Goal: Information Seeking & Learning: Learn about a topic

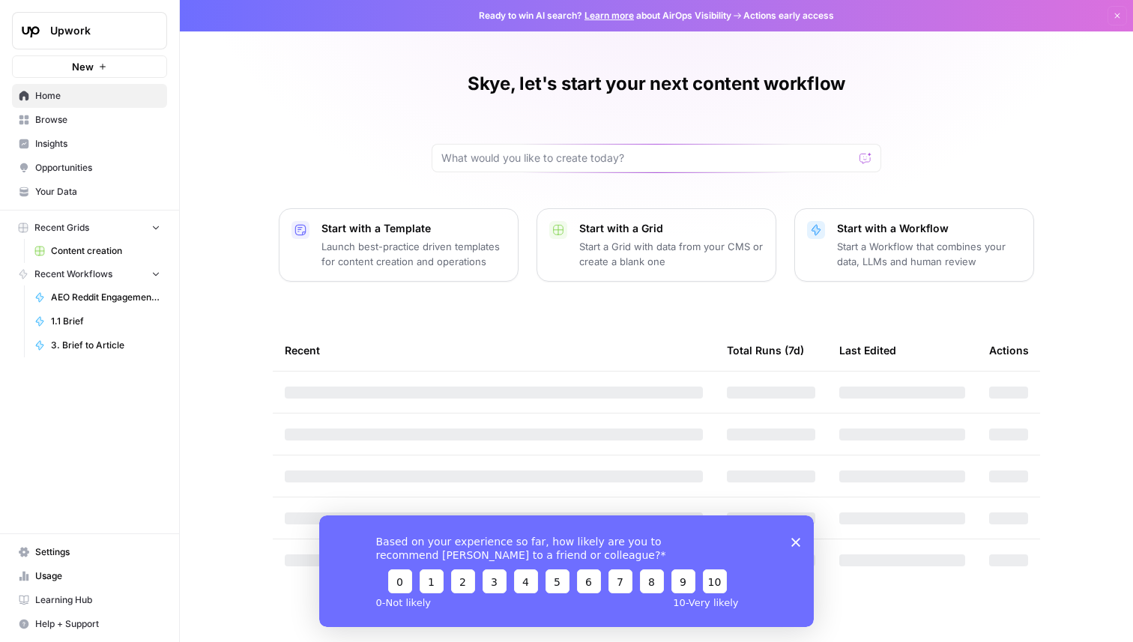
click at [993, 90] on div "Skye, let's start your next content workflow Start with a Template Launch best-…" at bounding box center [657, 321] width 954 height 642
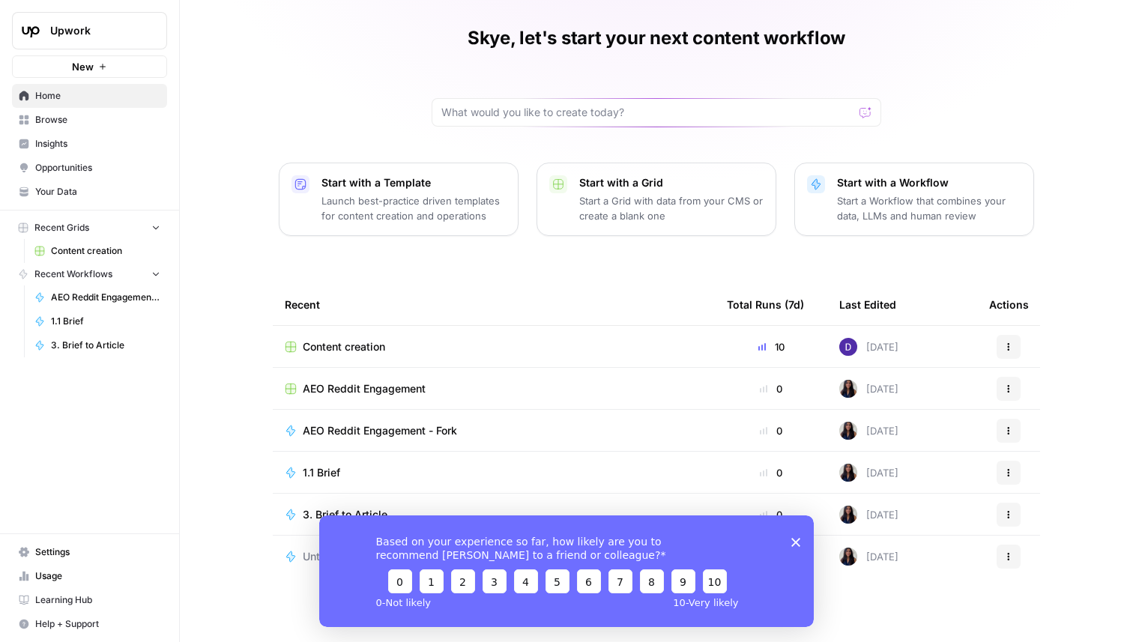
scroll to position [47, 0]
click at [62, 138] on span "Insights" at bounding box center [97, 143] width 125 height 13
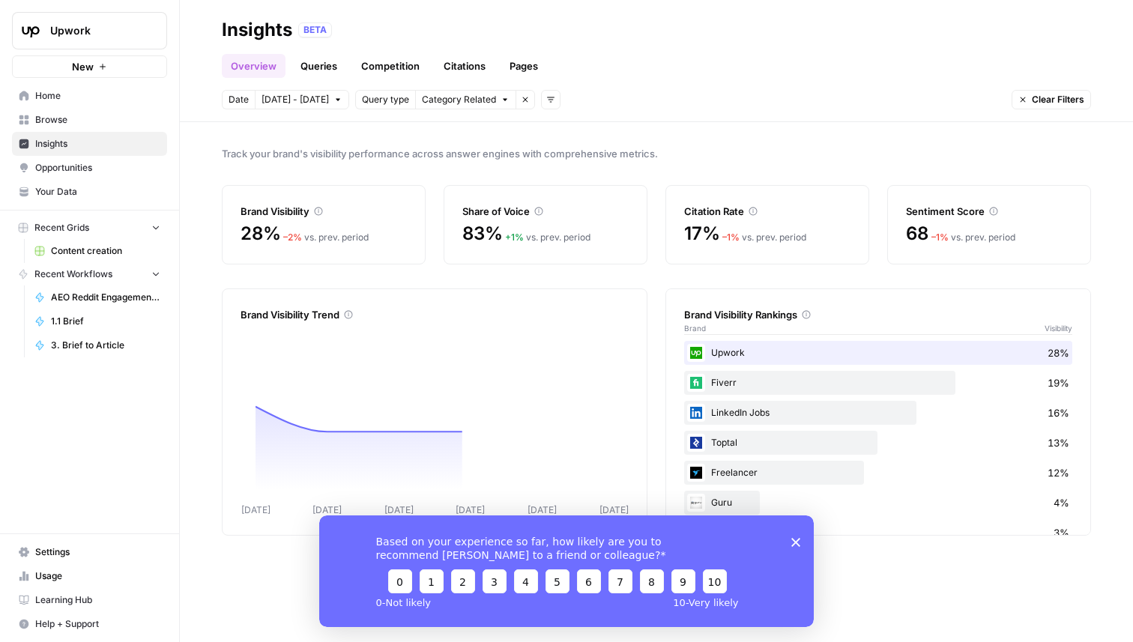
click at [468, 61] on link "Citations" at bounding box center [465, 66] width 60 height 24
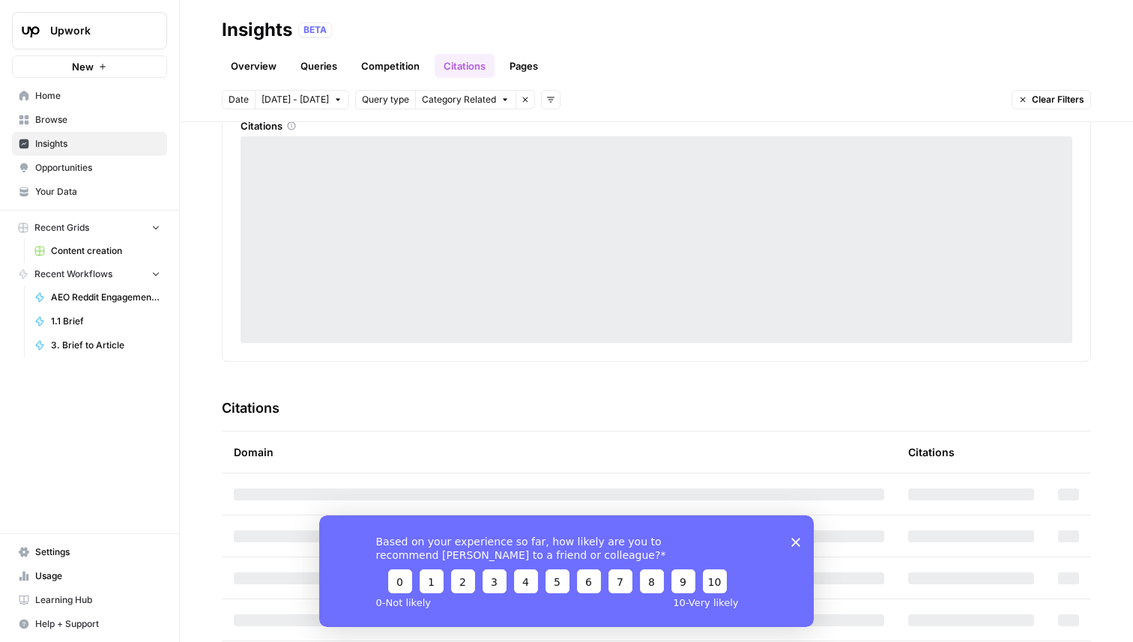
scroll to position [151, 0]
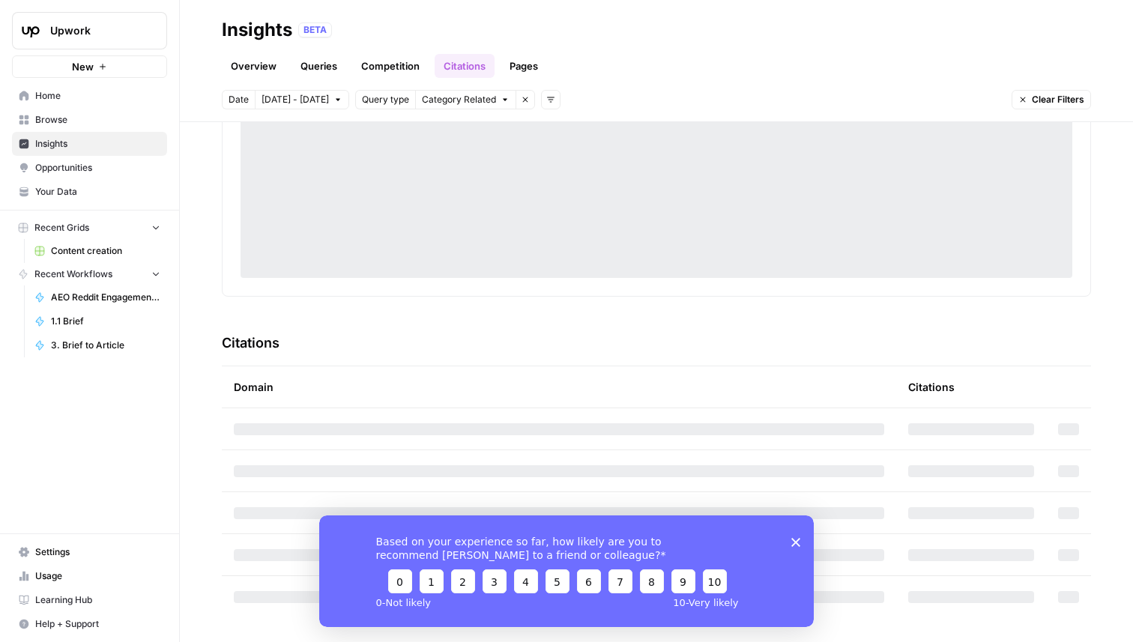
click at [795, 545] on icon "Close survey" at bounding box center [796, 541] width 9 height 9
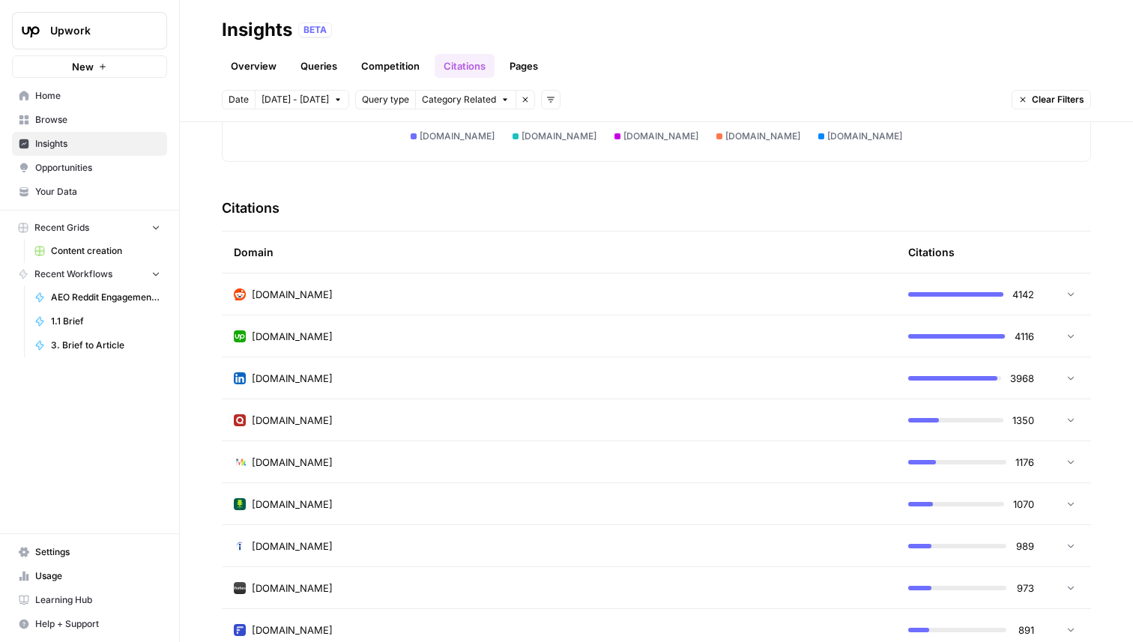
scroll to position [286, 0]
click at [669, 304] on td "[DOMAIN_NAME]" at bounding box center [559, 293] width 675 height 41
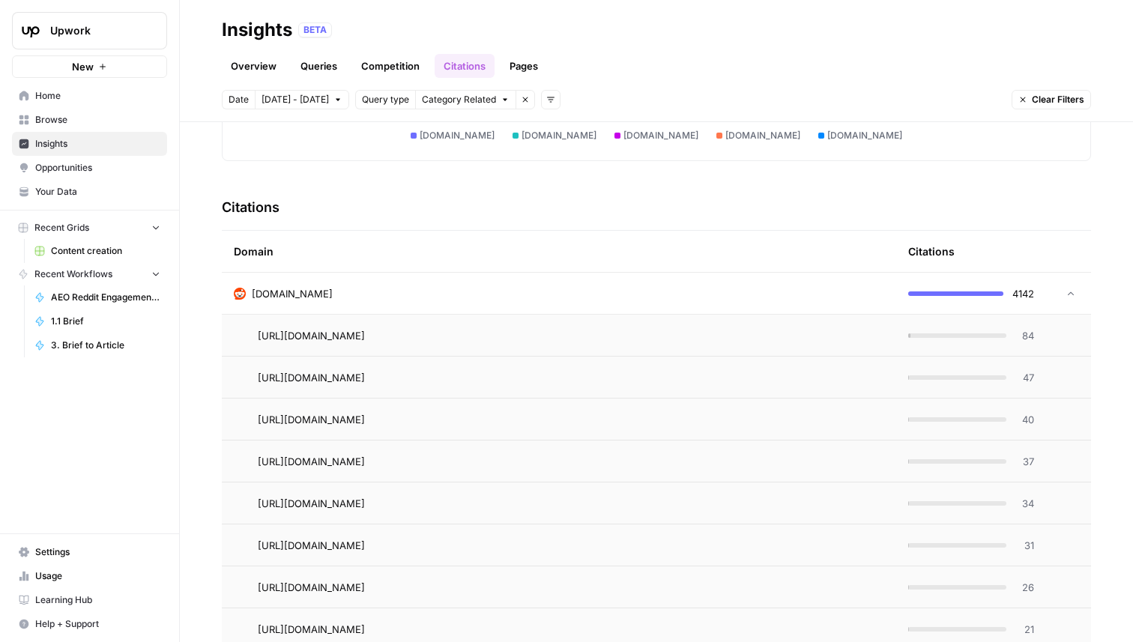
click at [669, 304] on td "[DOMAIN_NAME]" at bounding box center [559, 293] width 675 height 41
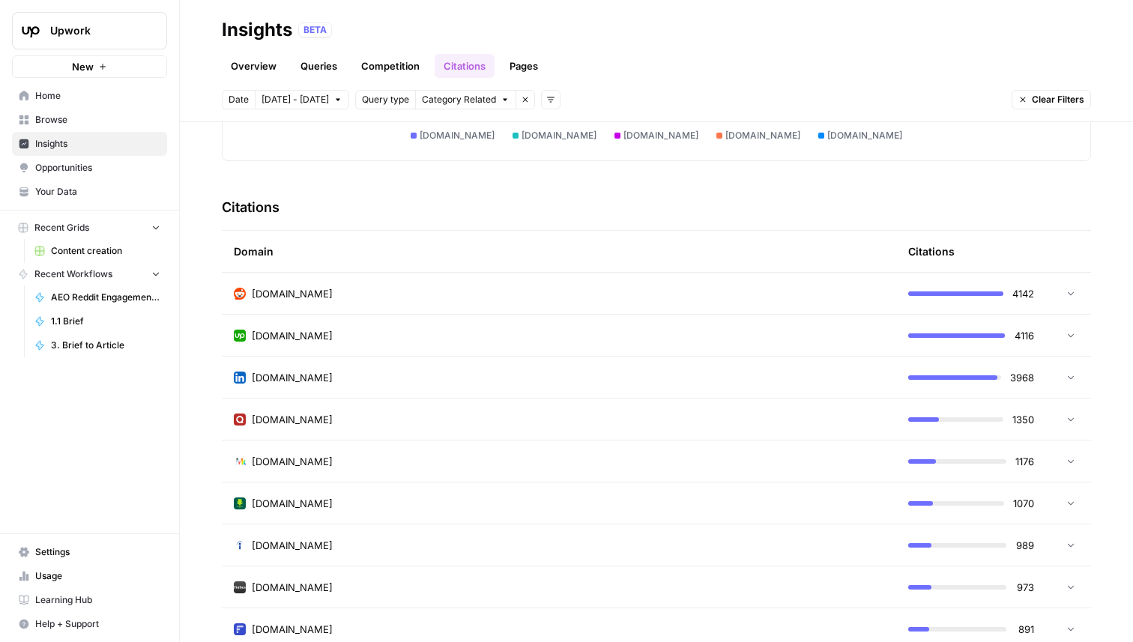
click at [621, 411] on td "[DOMAIN_NAME]" at bounding box center [559, 419] width 675 height 41
click at [621, 410] on td "[DOMAIN_NAME]" at bounding box center [559, 419] width 675 height 41
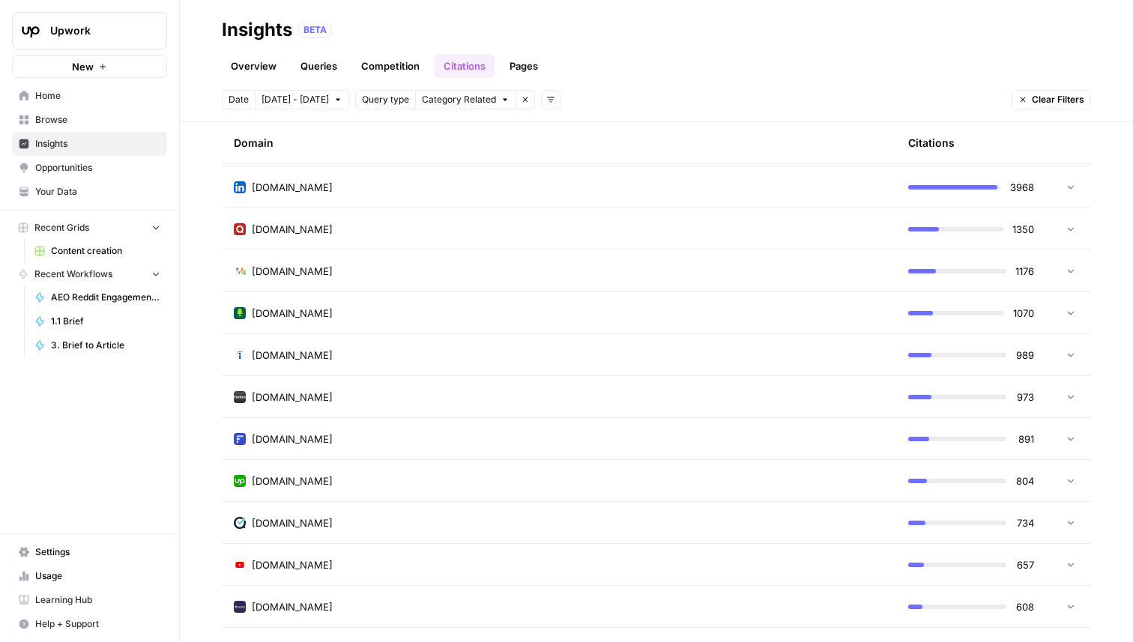
scroll to position [480, 0]
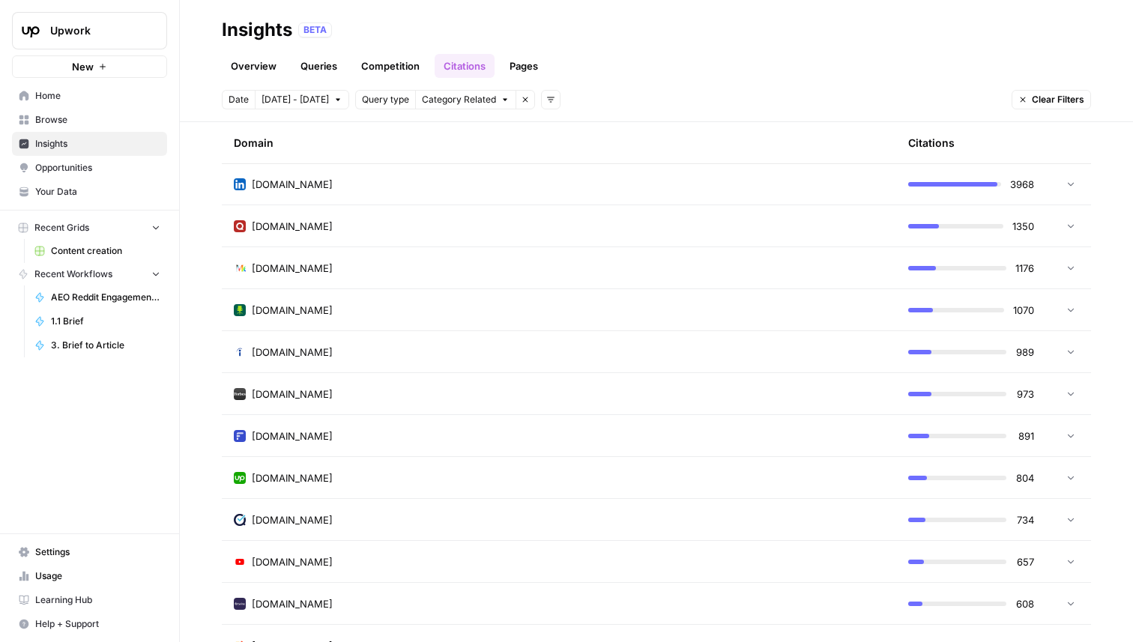
click at [632, 322] on td "[DOMAIN_NAME]" at bounding box center [559, 309] width 675 height 41
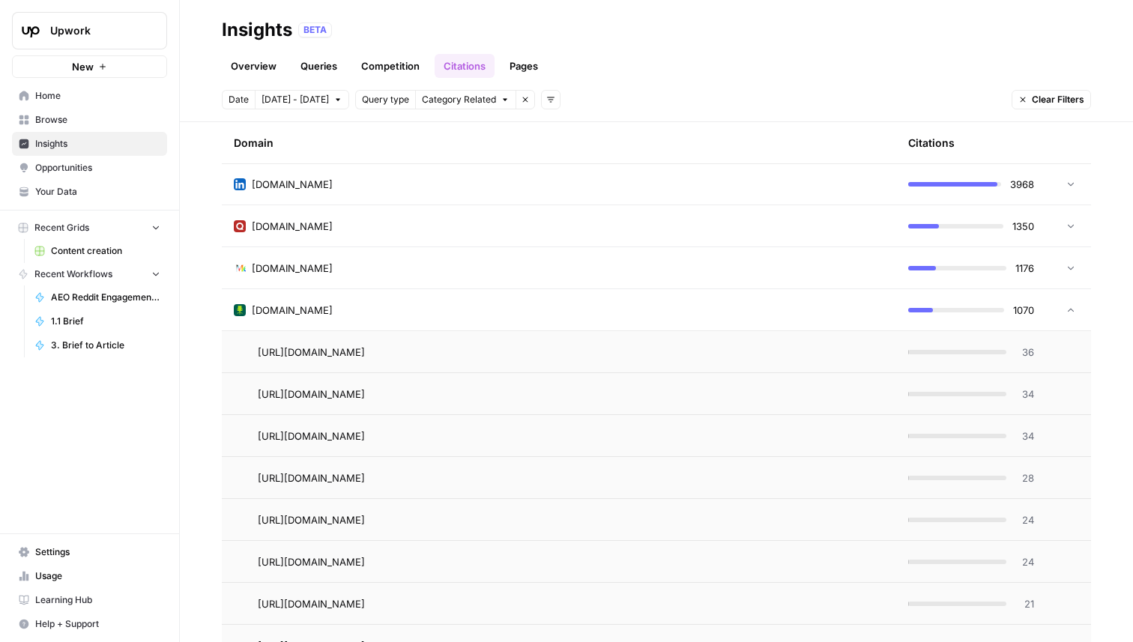
click at [632, 322] on td "[DOMAIN_NAME]" at bounding box center [559, 309] width 675 height 41
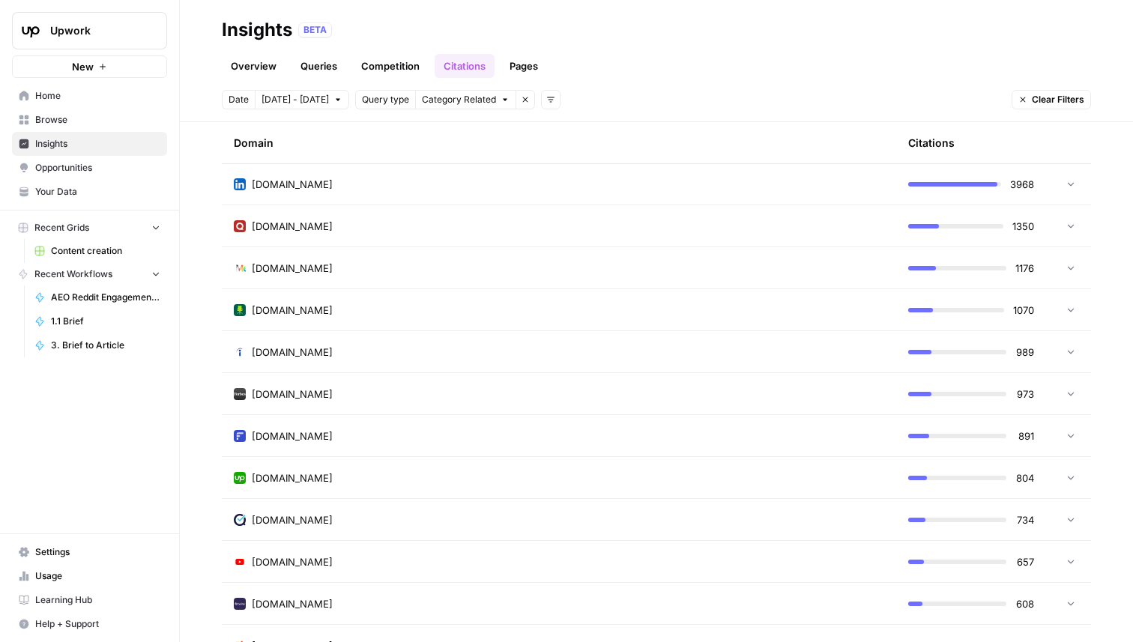
click at [629, 399] on div "[DOMAIN_NAME]" at bounding box center [559, 394] width 651 height 15
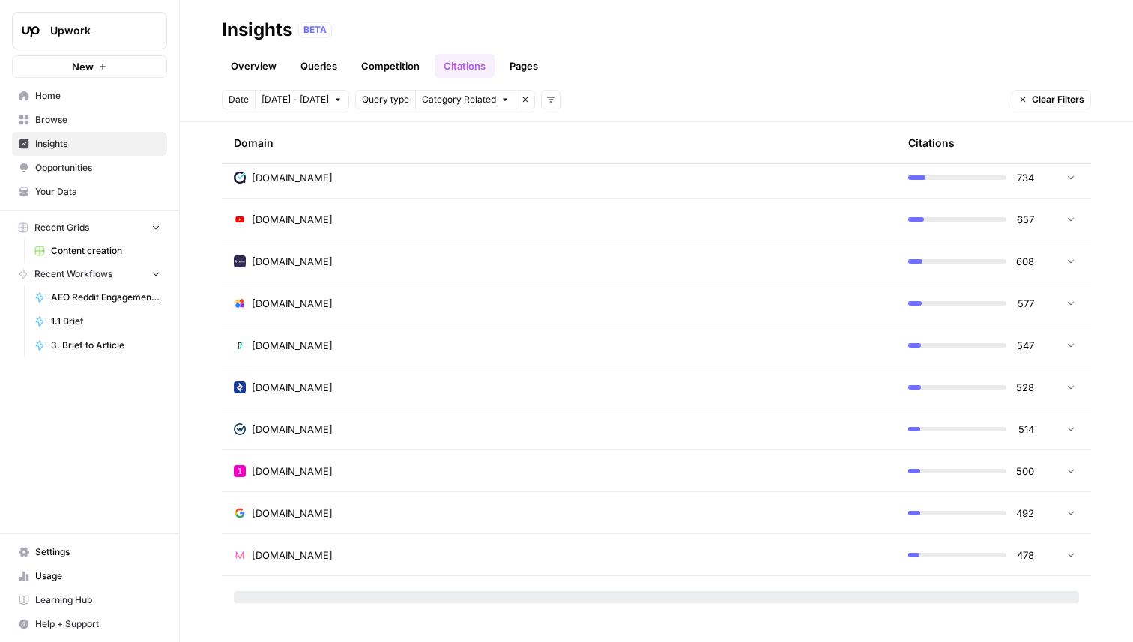
scroll to position [0, 0]
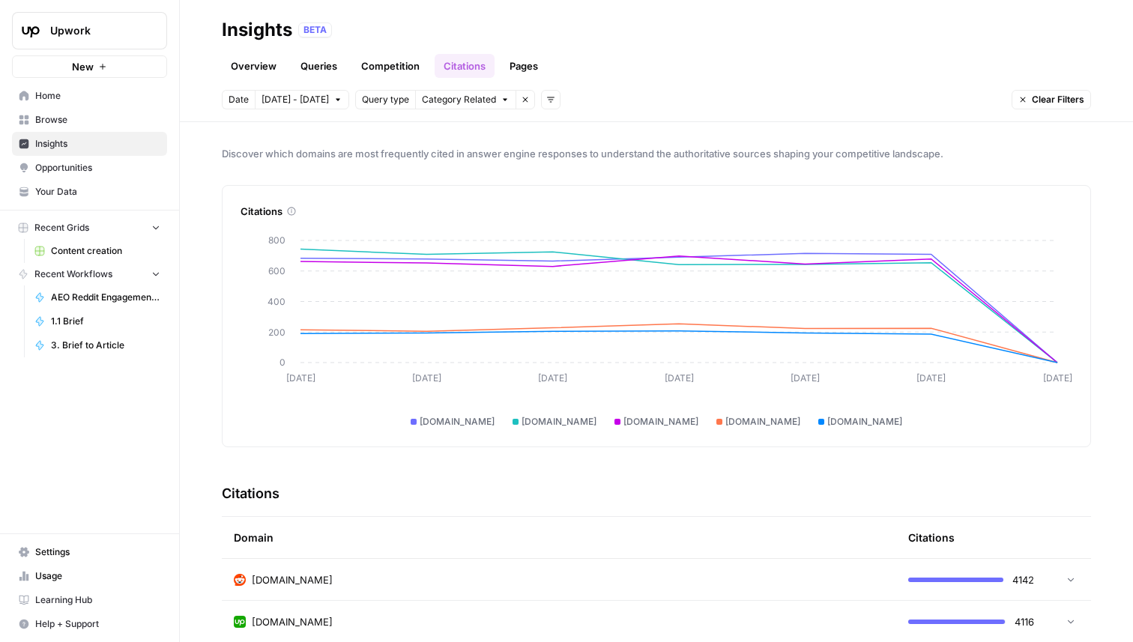
click at [517, 64] on link "Pages" at bounding box center [524, 66] width 46 height 24
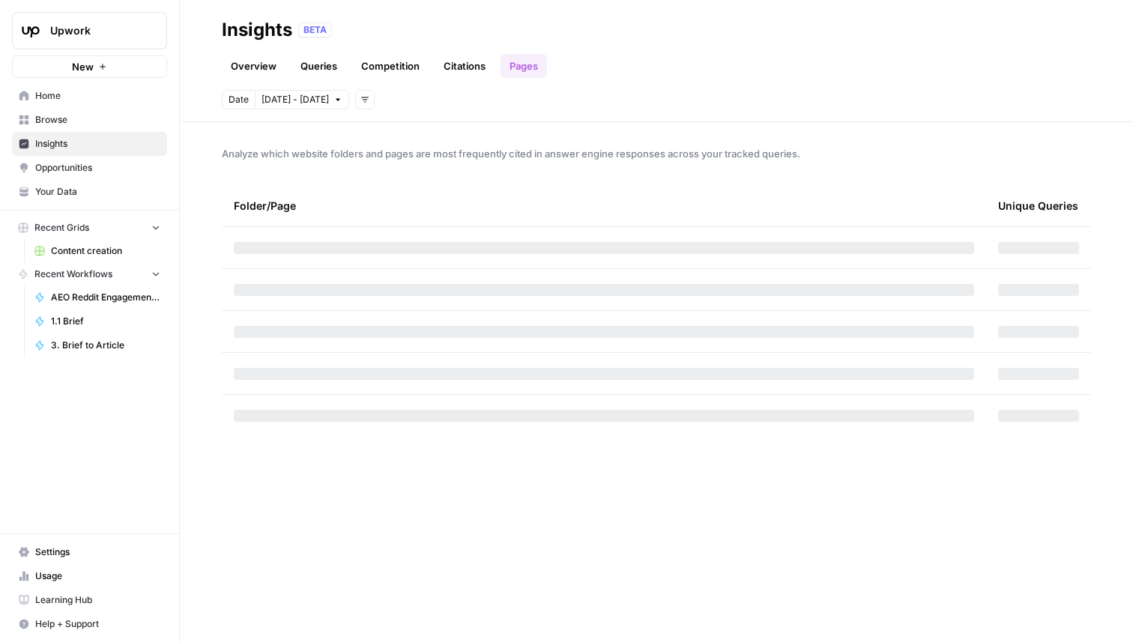
click at [298, 68] on link "Queries" at bounding box center [319, 66] width 55 height 24
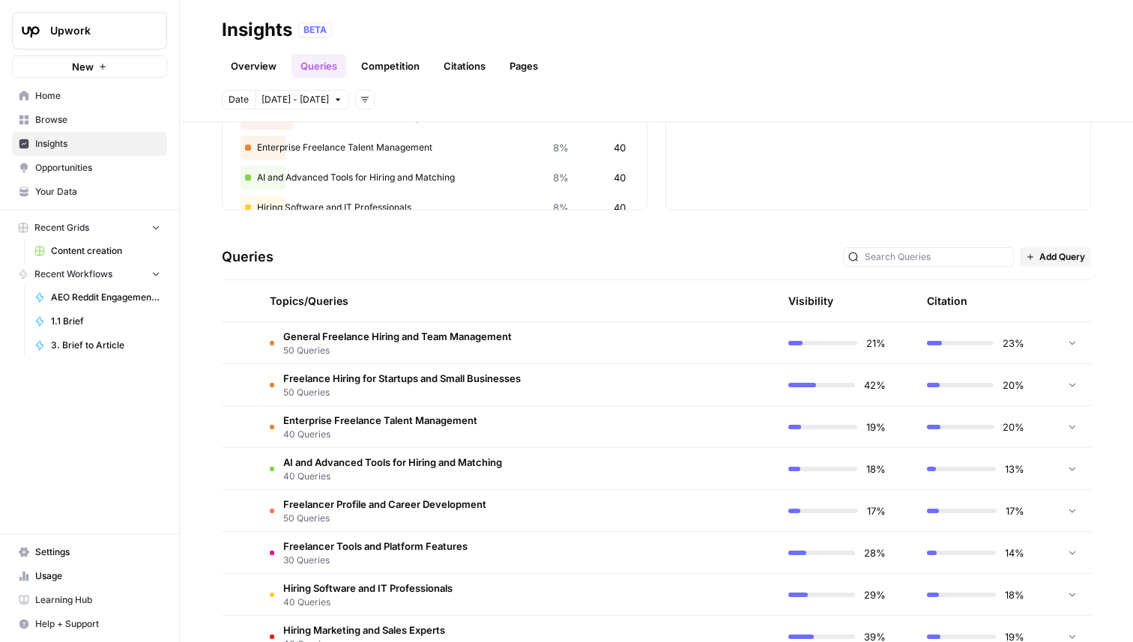
scroll to position [225, 0]
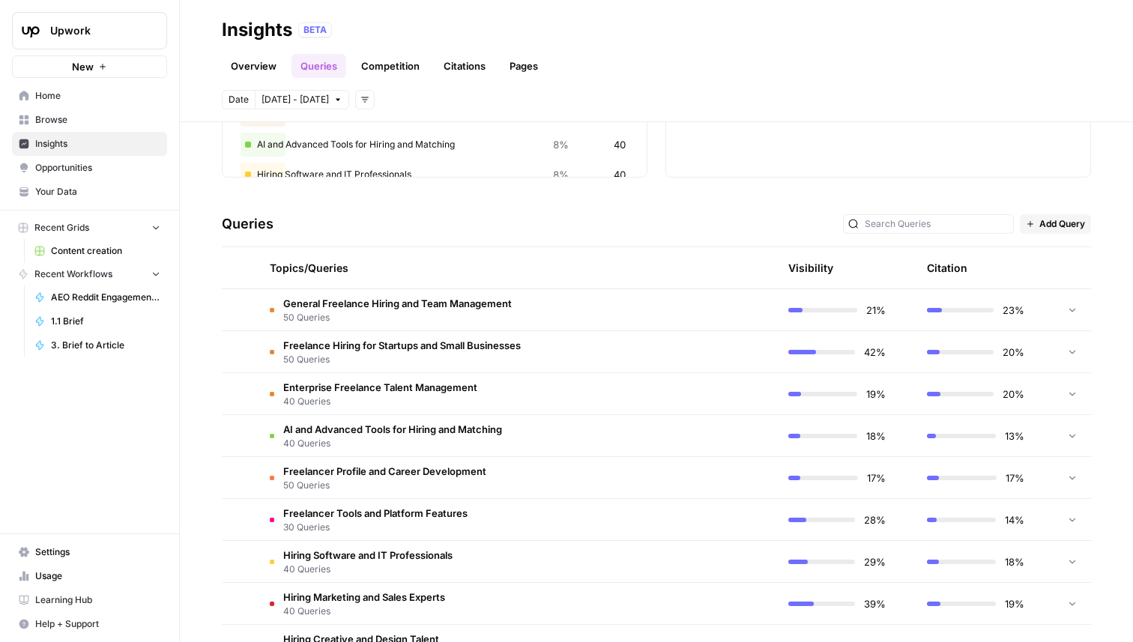
click at [1074, 307] on icon at bounding box center [1072, 309] width 10 height 10
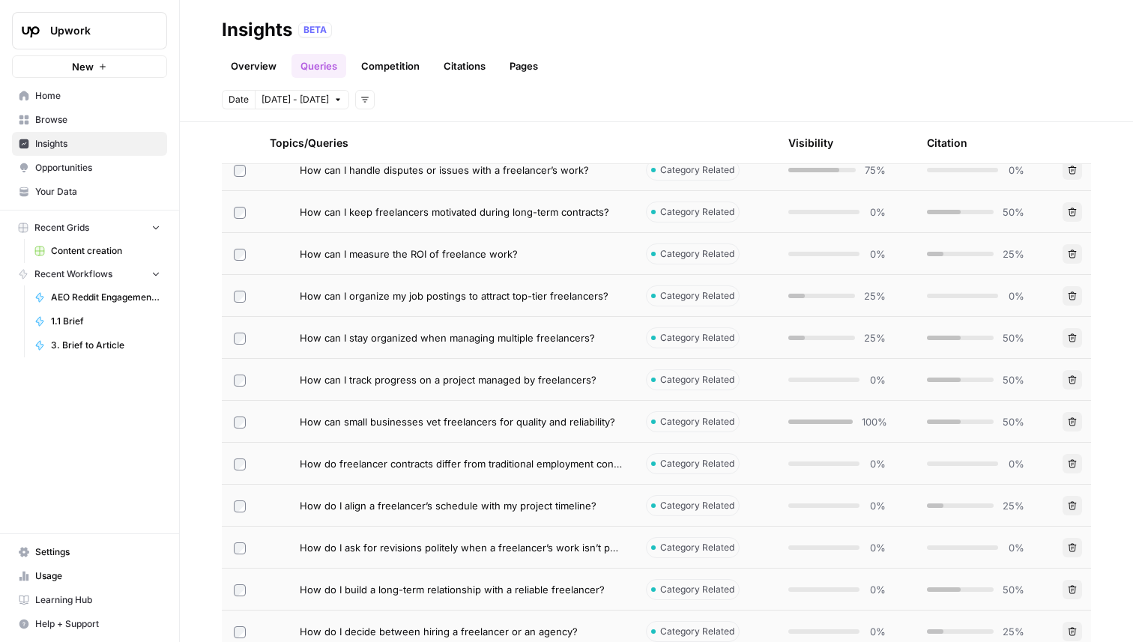
scroll to position [758, 0]
